Goal: Navigation & Orientation: Find specific page/section

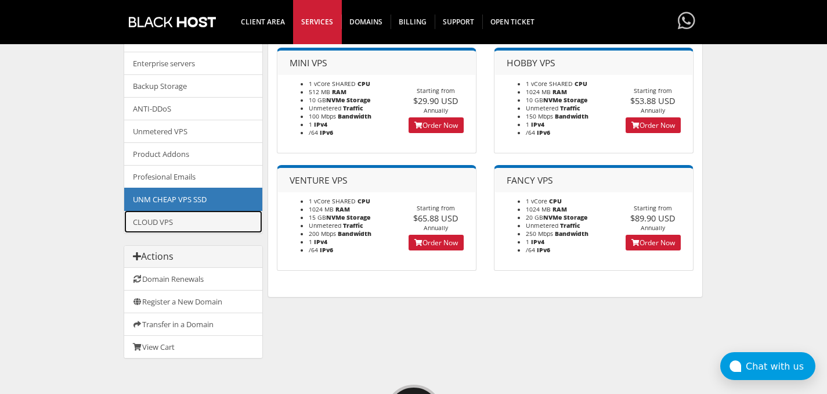
click at [184, 222] on link "CLOUD VPS" at bounding box center [193, 221] width 138 height 23
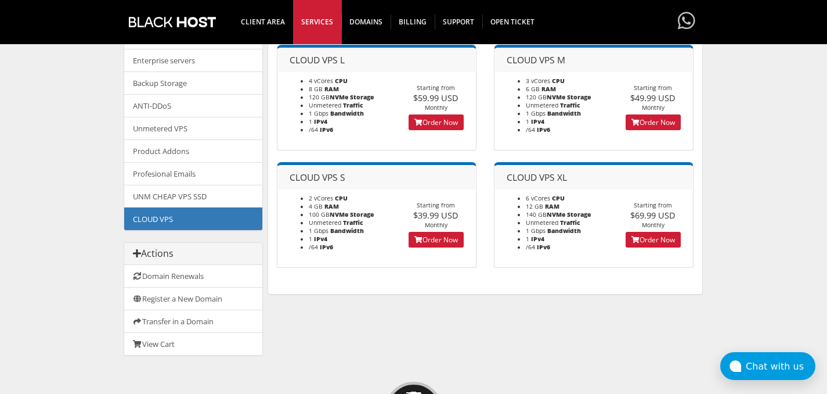
scroll to position [114, 0]
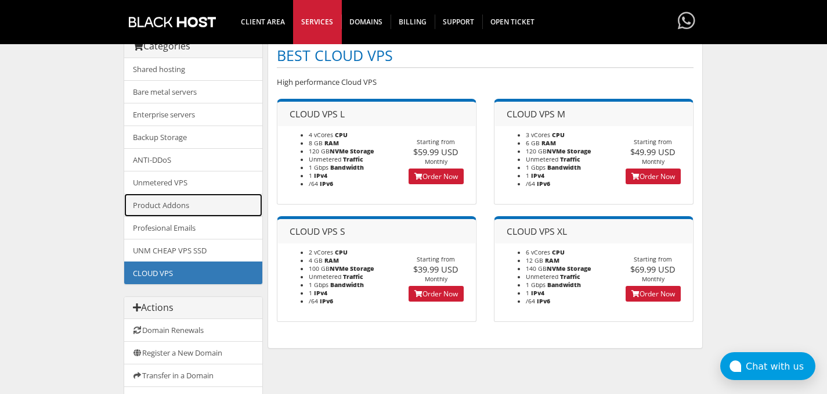
click at [190, 207] on link "Product Addons" at bounding box center [193, 204] width 138 height 23
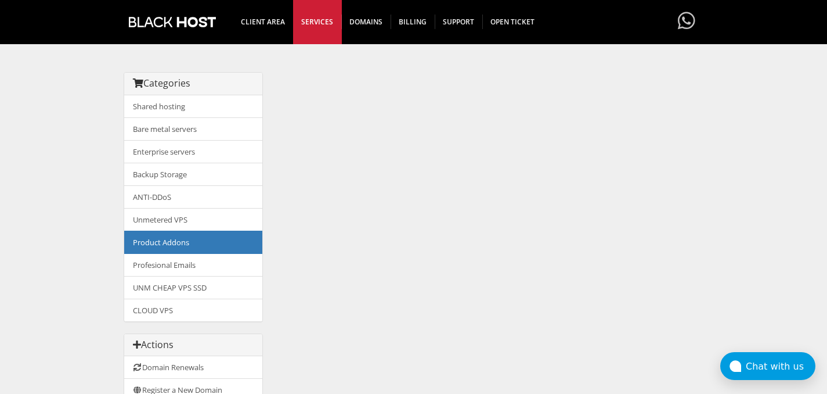
scroll to position [86, 0]
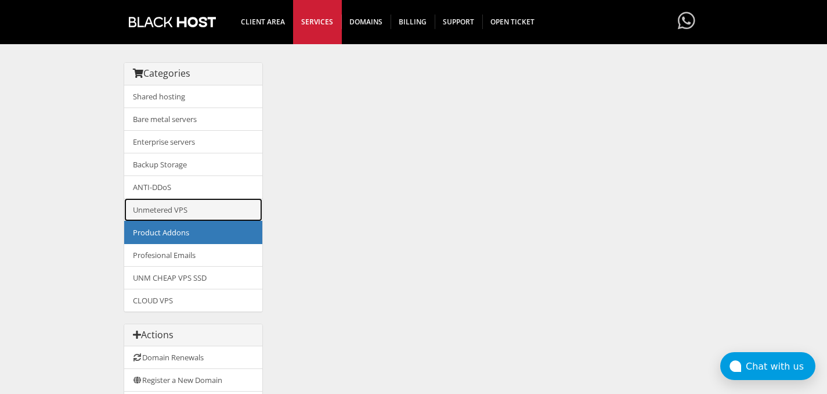
click at [190, 210] on link "Unmetered VPS" at bounding box center [193, 209] width 138 height 23
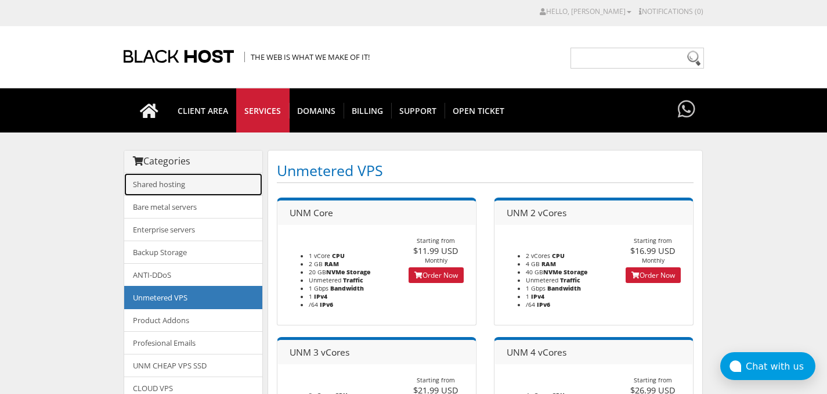
click at [189, 189] on link "Shared hosting" at bounding box center [193, 184] width 138 height 23
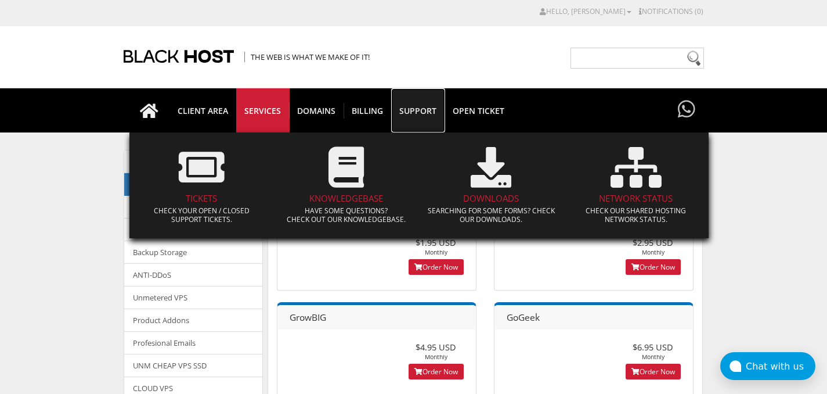
click at [412, 108] on span "Support" at bounding box center [417, 111] width 53 height 16
